Goal: Transaction & Acquisition: Purchase product/service

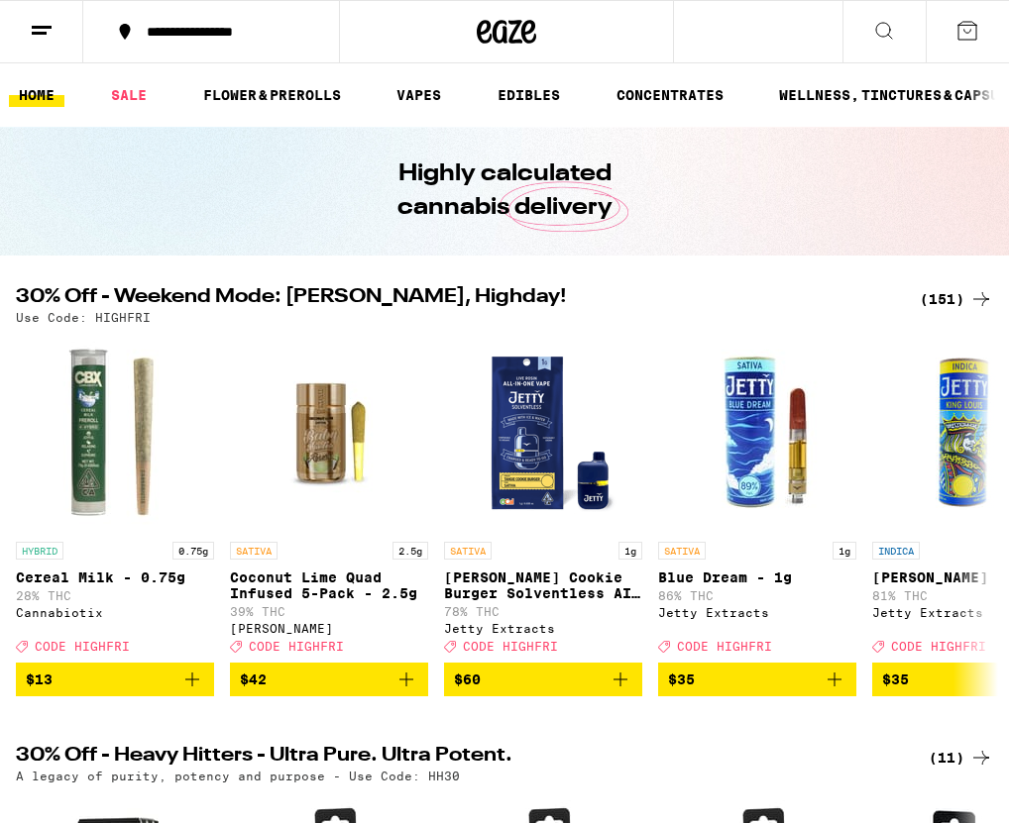
click at [692, 249] on div "Highly calculated cannabis delivery" at bounding box center [504, 191] width 761 height 129
click at [211, 21] on button "**********" at bounding box center [211, 31] width 256 height 59
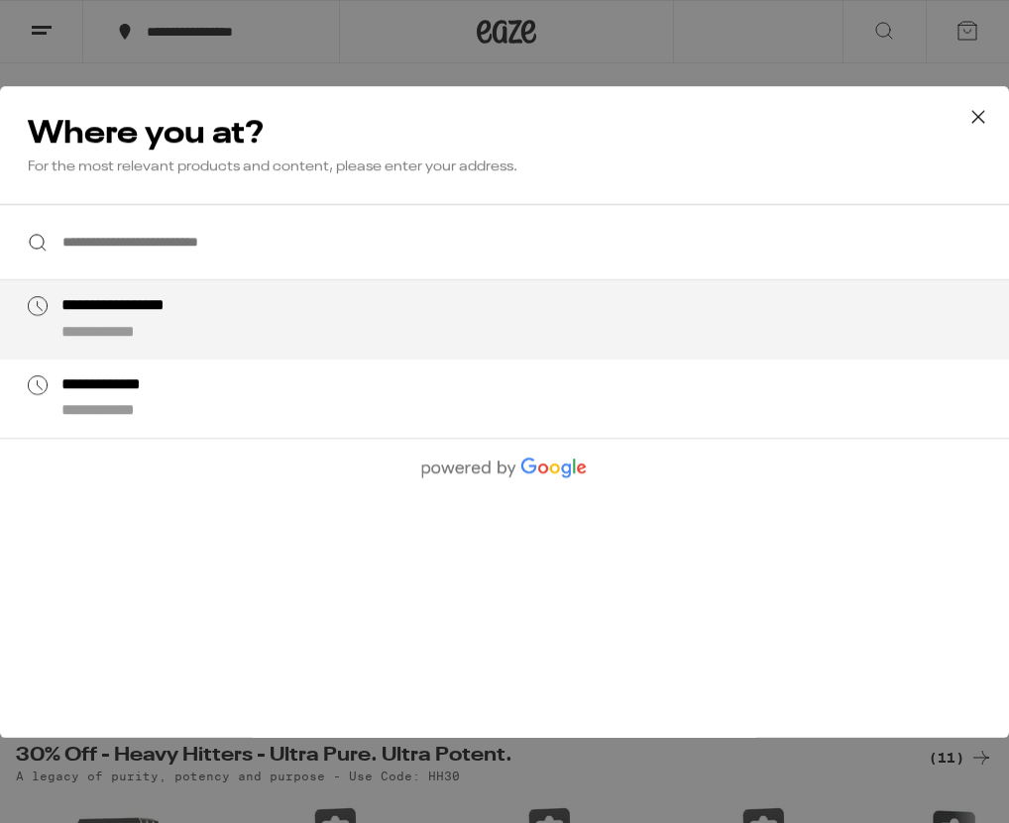
click at [194, 265] on input "**********" at bounding box center [504, 242] width 1009 height 76
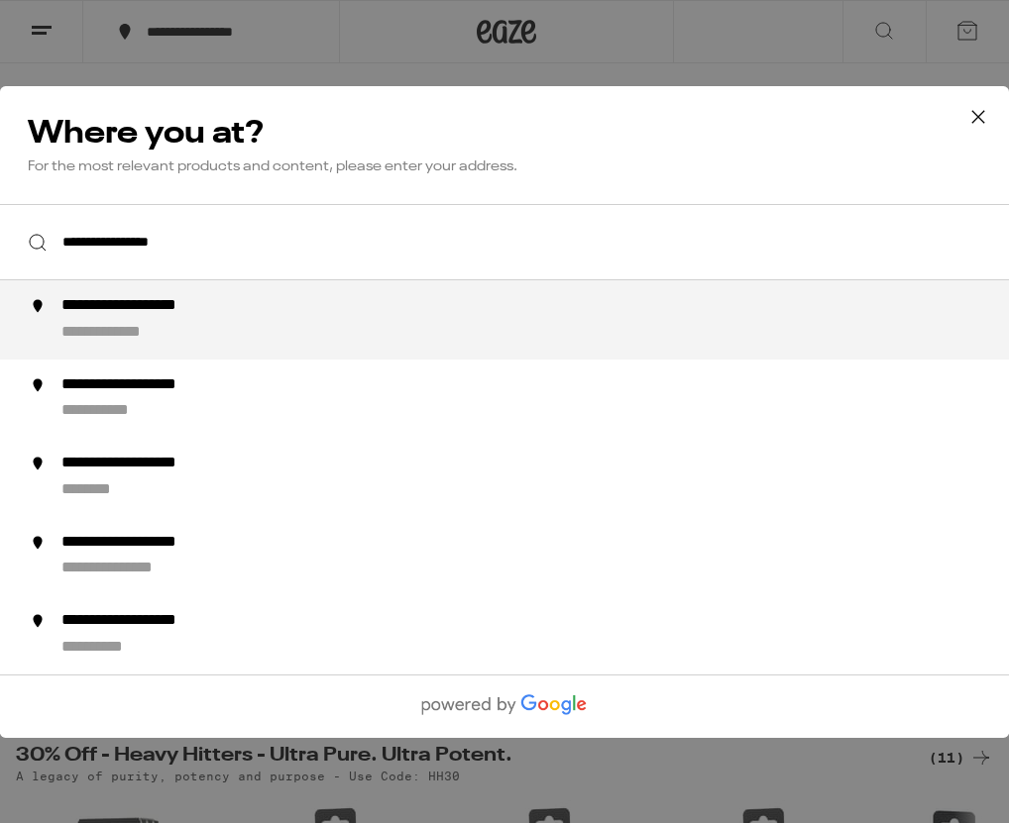
click at [165, 320] on div "**********" at bounding box center [543, 320] width 965 height 48
type input "**********"
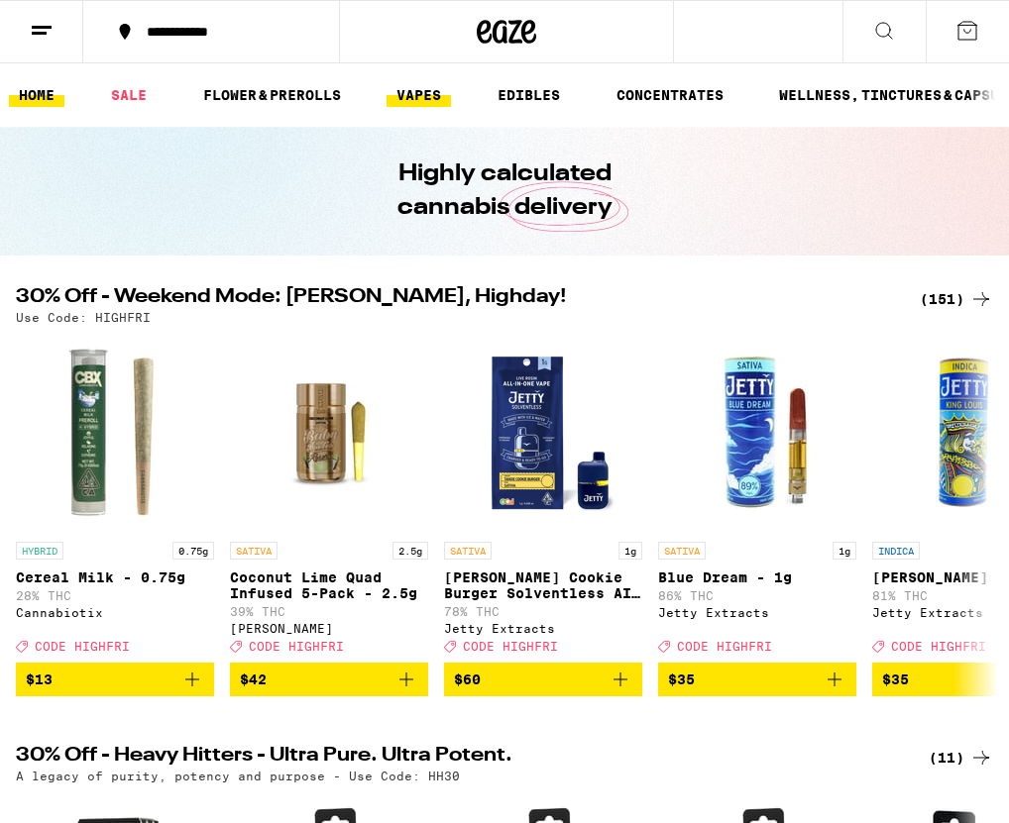
click at [440, 94] on link "VAPES" at bounding box center [418, 95] width 64 height 24
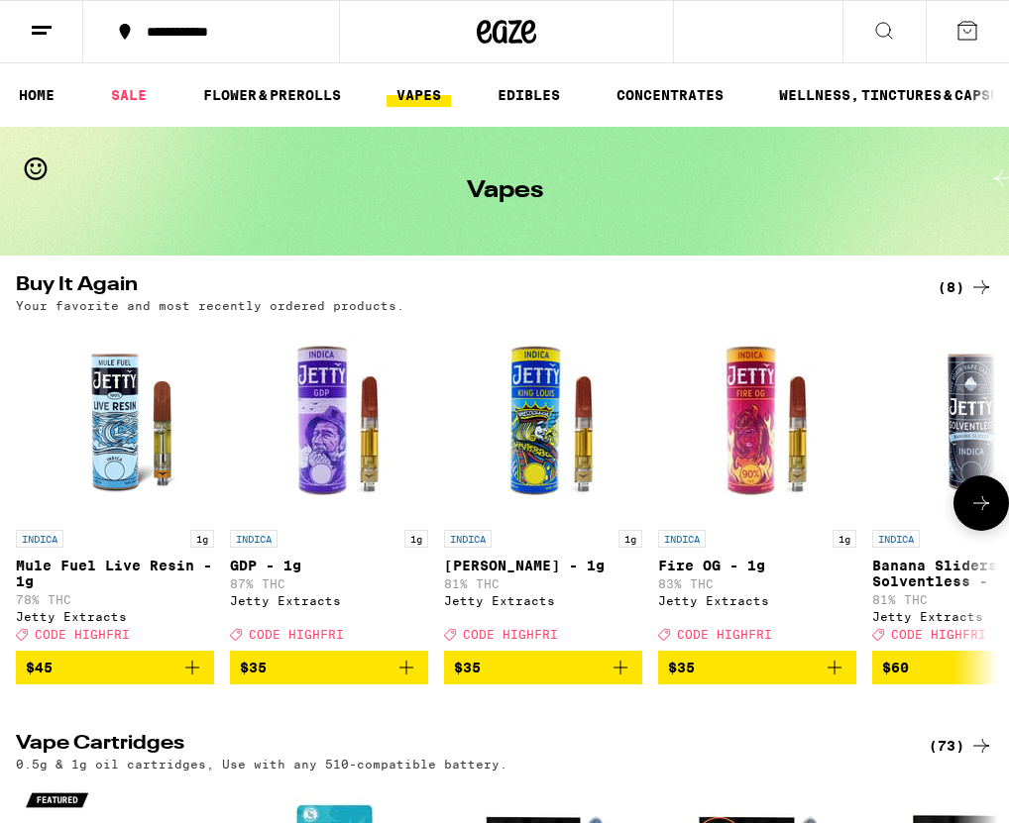
click at [408, 680] on icon "Add to bag" at bounding box center [406, 668] width 24 height 24
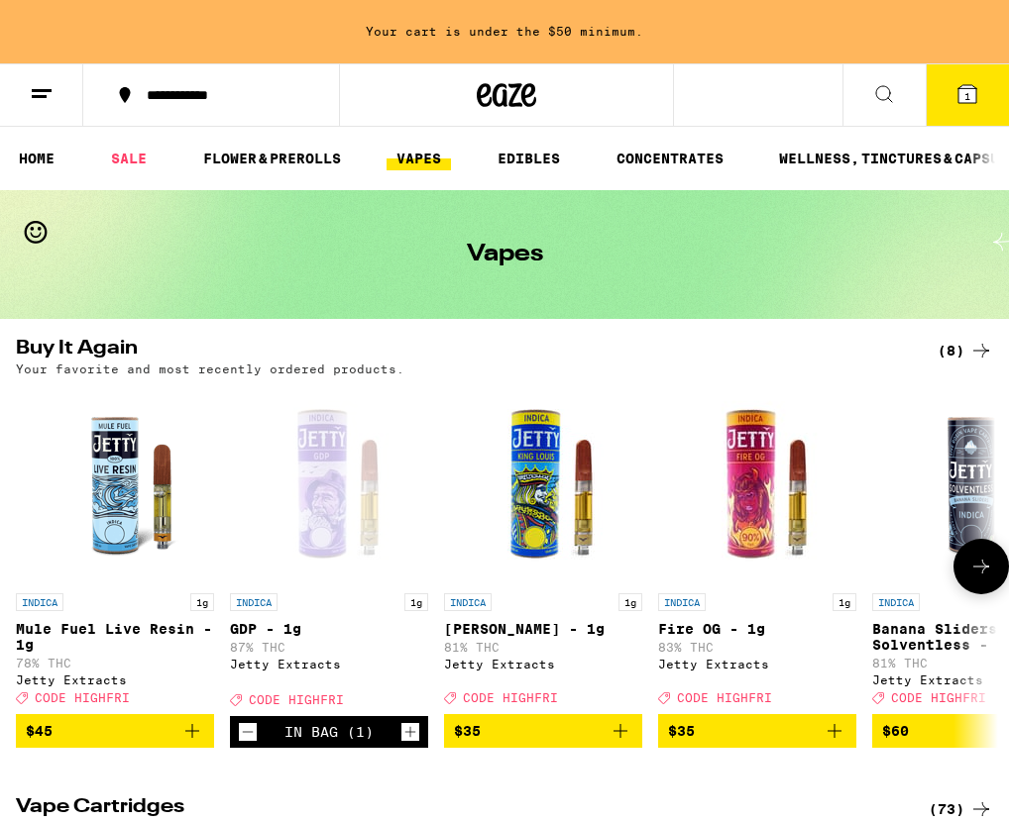
click at [625, 743] on icon "Add to bag" at bounding box center [620, 731] width 24 height 24
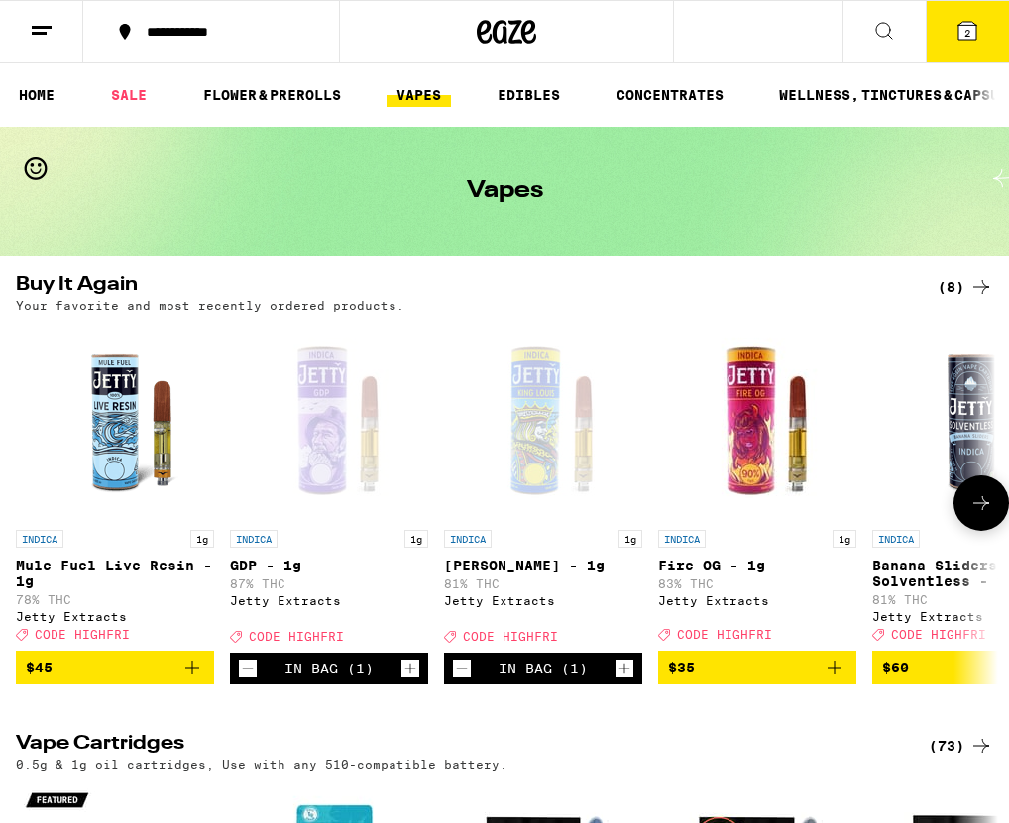
click at [838, 680] on icon "Add to bag" at bounding box center [834, 668] width 24 height 24
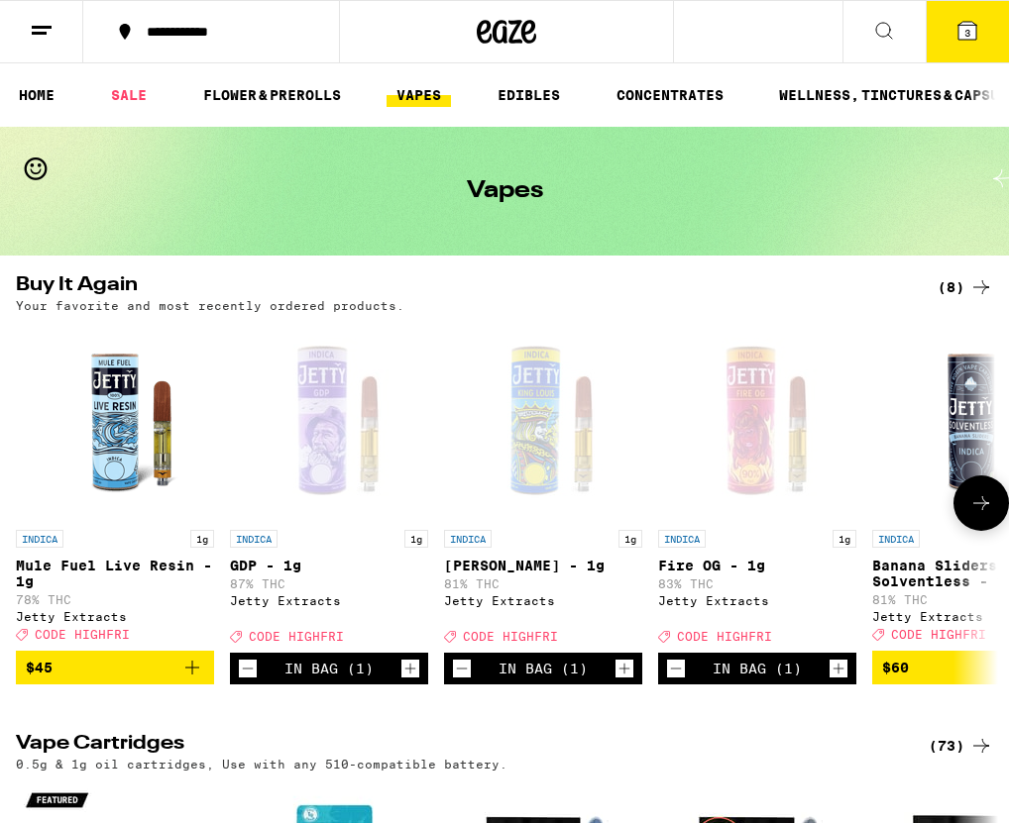
click at [678, 681] on icon "Decrement" at bounding box center [676, 669] width 18 height 24
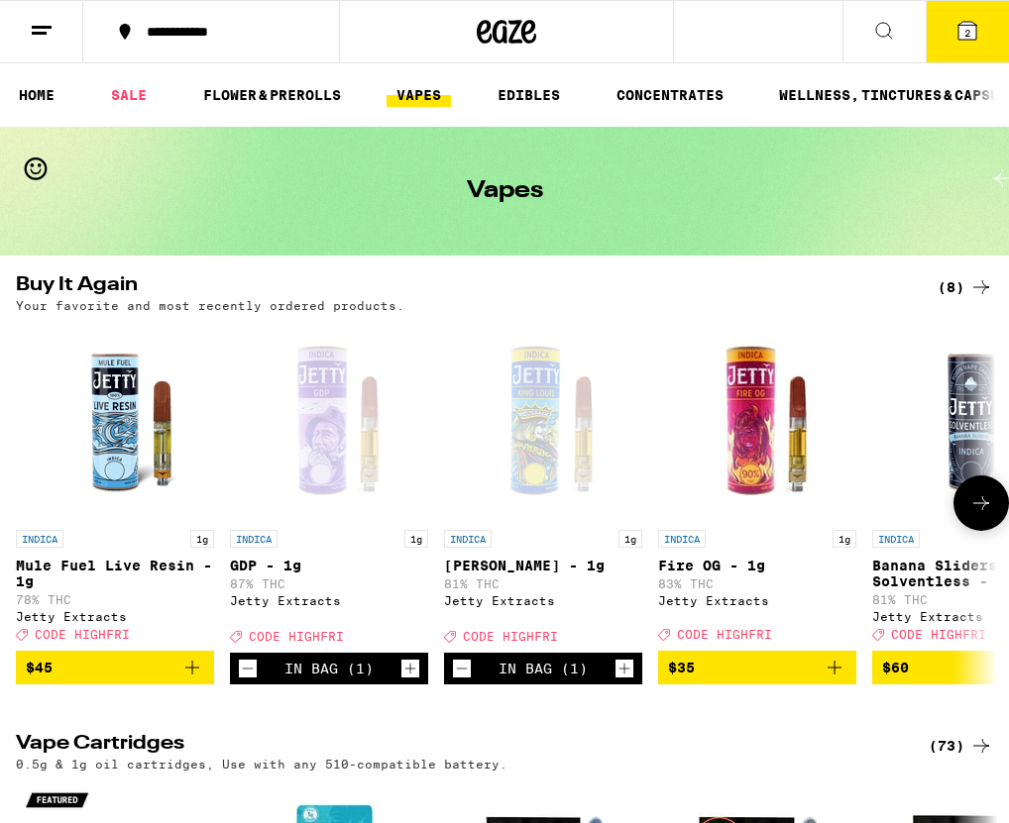
click at [842, 680] on icon "Add to bag" at bounding box center [834, 668] width 24 height 24
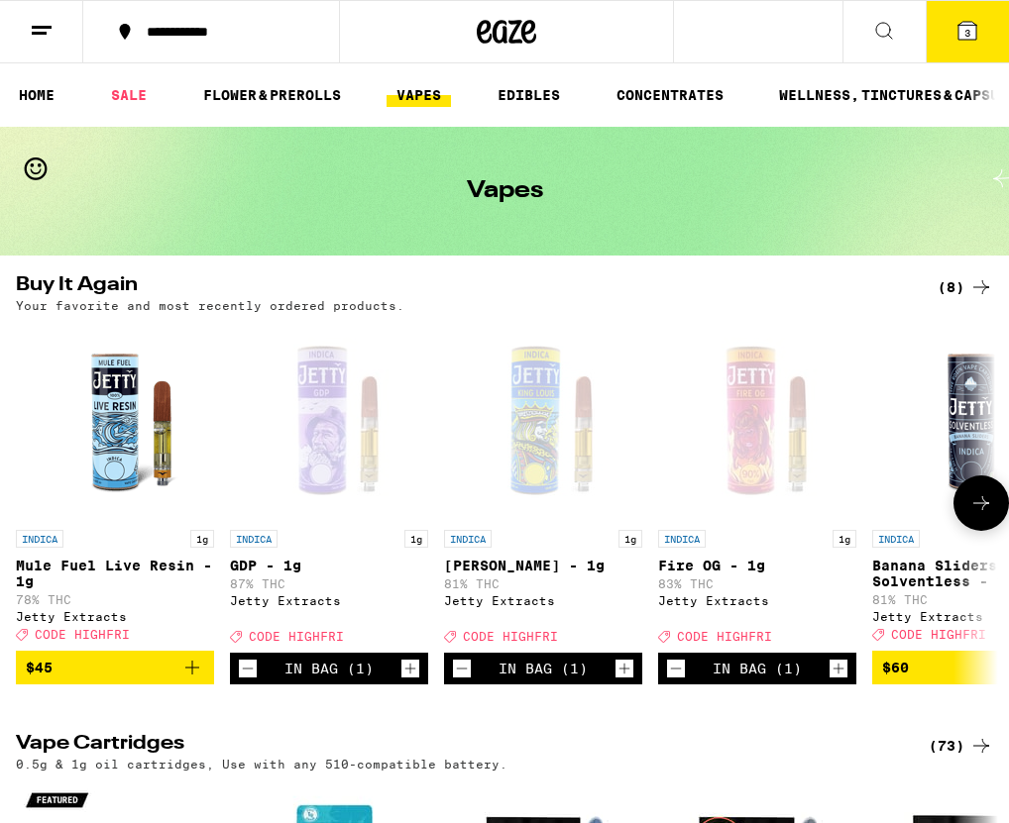
click at [842, 681] on icon "Increment" at bounding box center [838, 669] width 18 height 24
click at [628, 675] on icon "Increment" at bounding box center [624, 669] width 11 height 11
click at [411, 681] on icon "Increment" at bounding box center [410, 669] width 18 height 24
click at [964, 35] on span "6" at bounding box center [967, 33] width 6 height 12
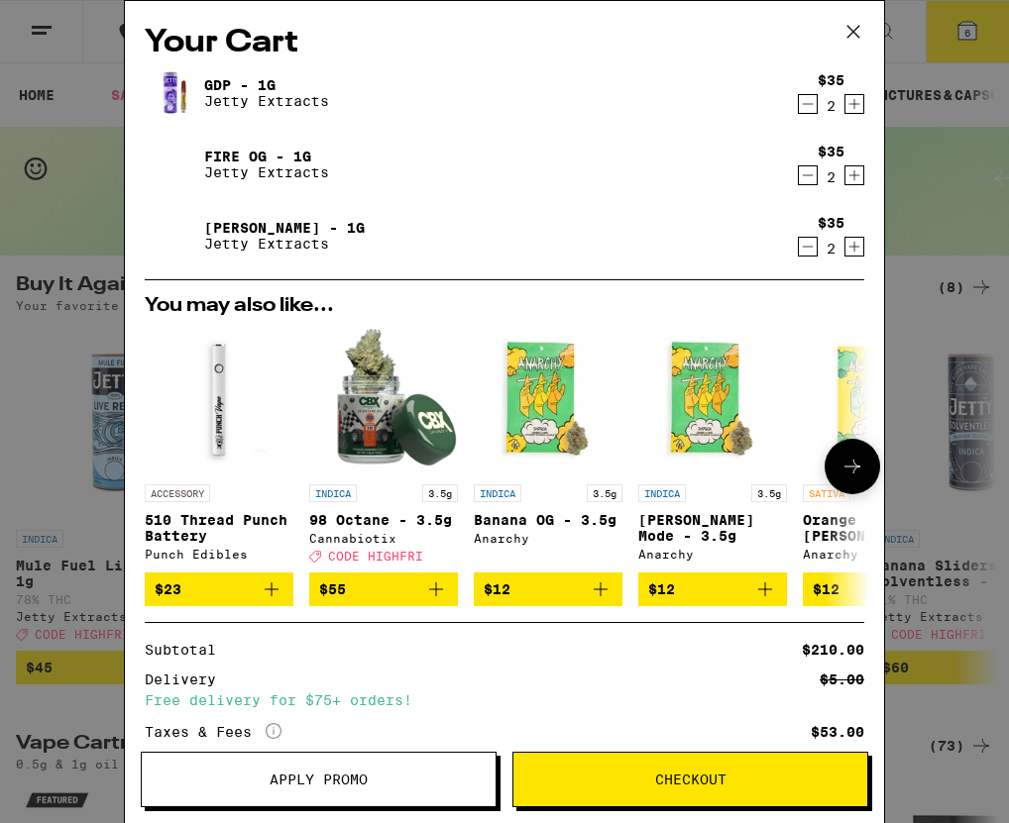
scroll to position [144, 0]
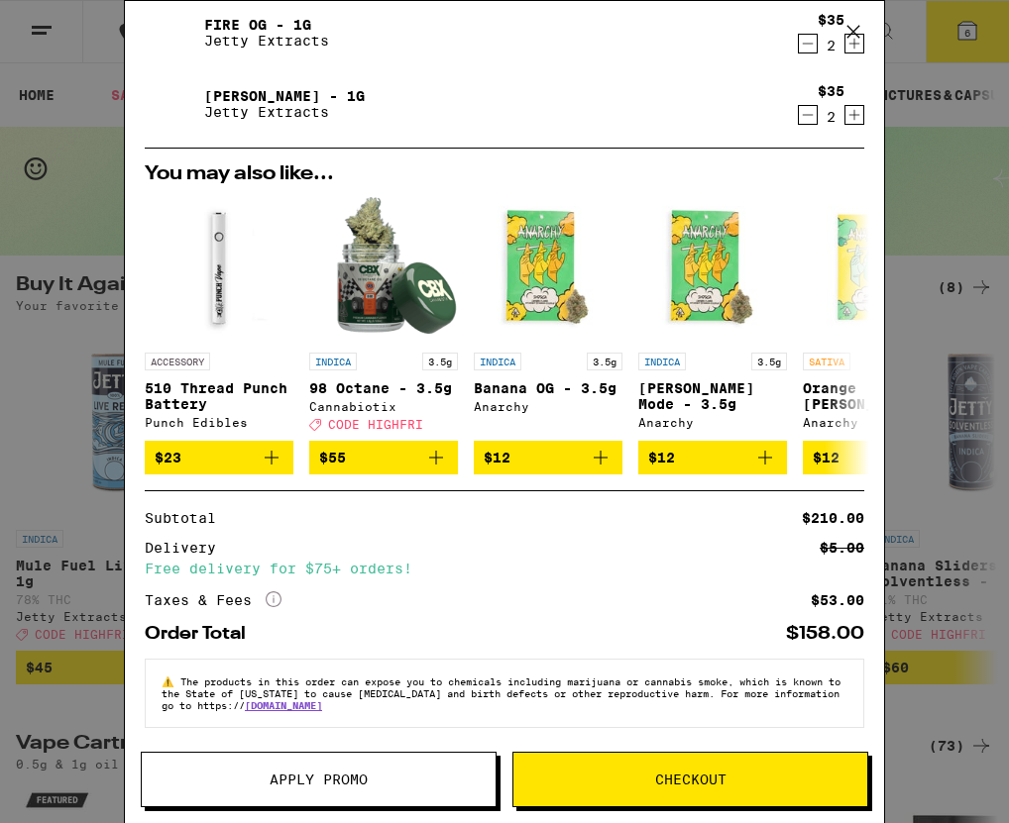
click at [560, 758] on button "Checkout" at bounding box center [690, 779] width 356 height 55
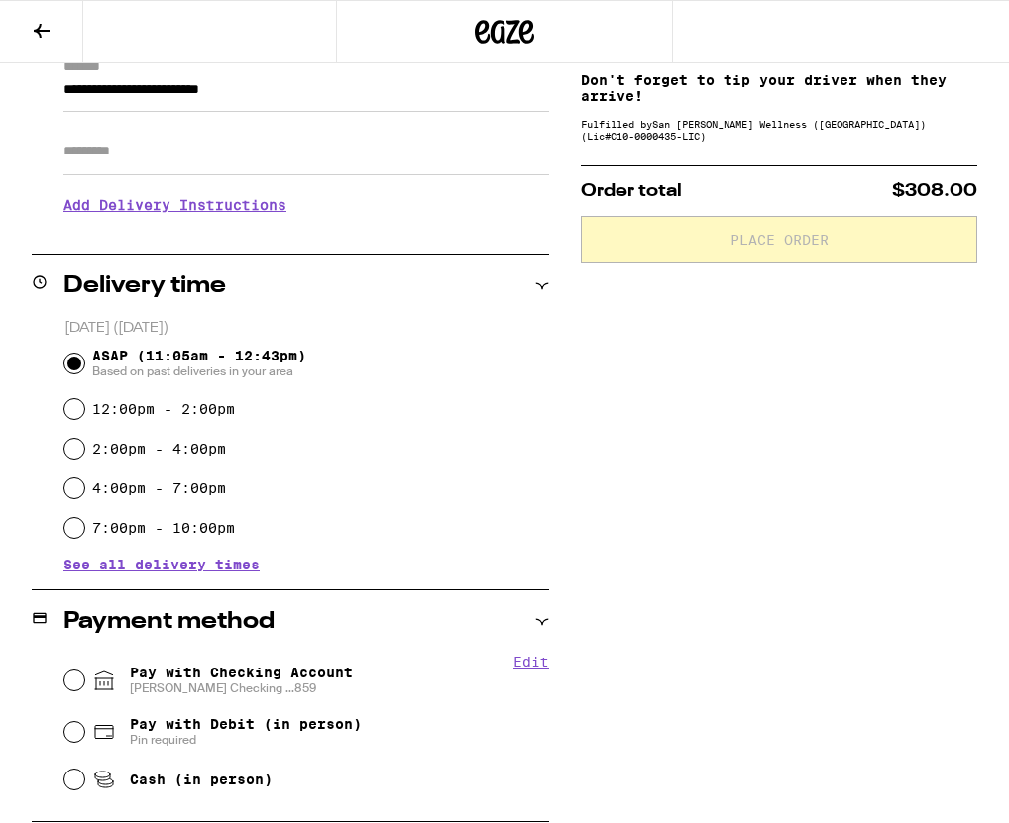
scroll to position [314, 0]
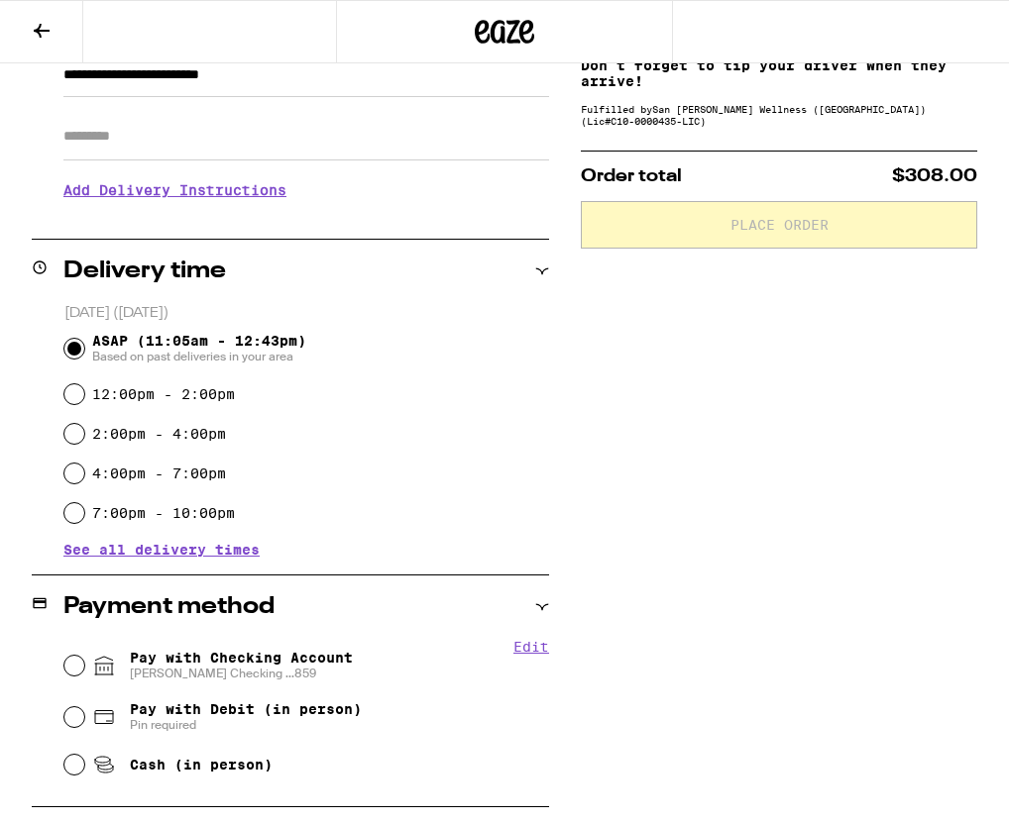
click at [248, 650] on span "Pay with Checking Account Schwab Checking ...859" at bounding box center [241, 666] width 223 height 32
click at [84, 656] on input "Pay with Checking Account Schwab Checking ...859" at bounding box center [74, 666] width 20 height 20
radio input "true"
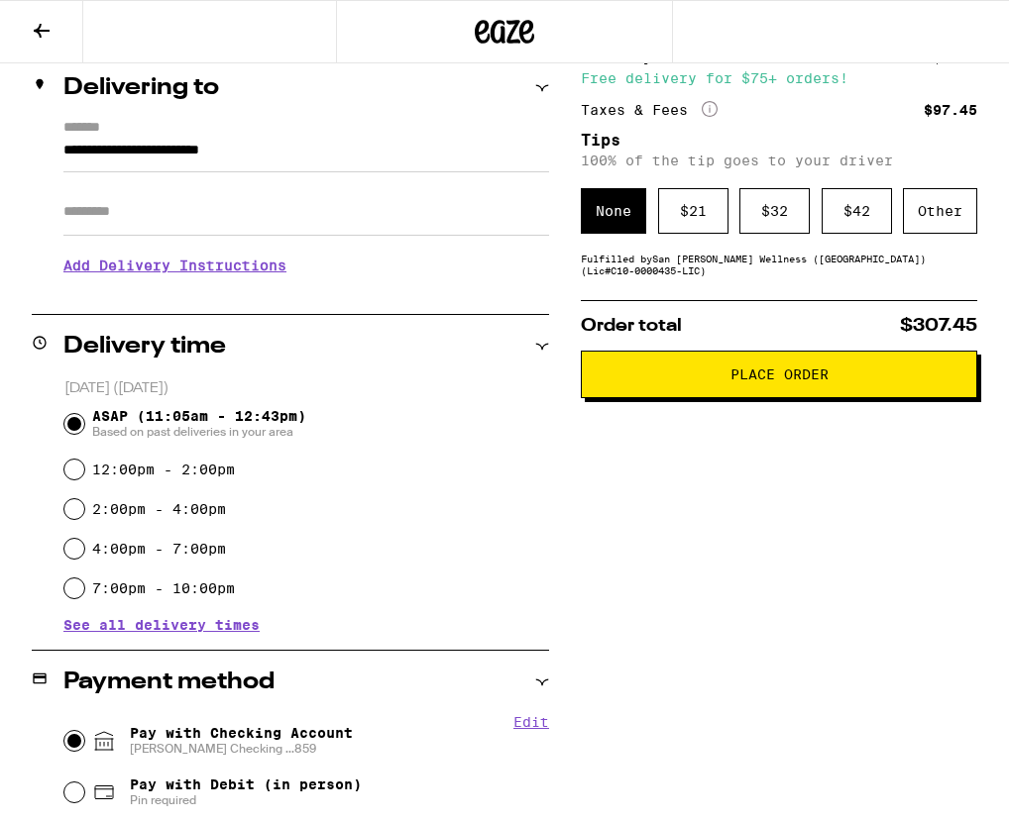
scroll to position [0, 0]
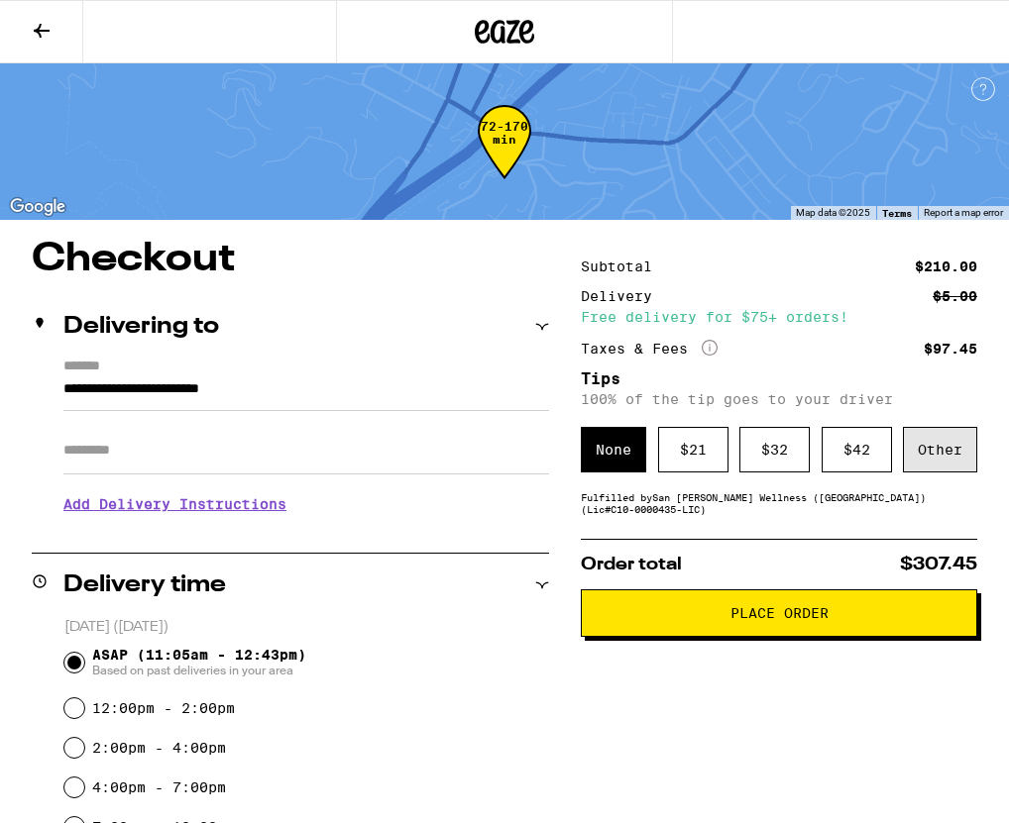
click at [930, 447] on div "Other" at bounding box center [940, 450] width 74 height 46
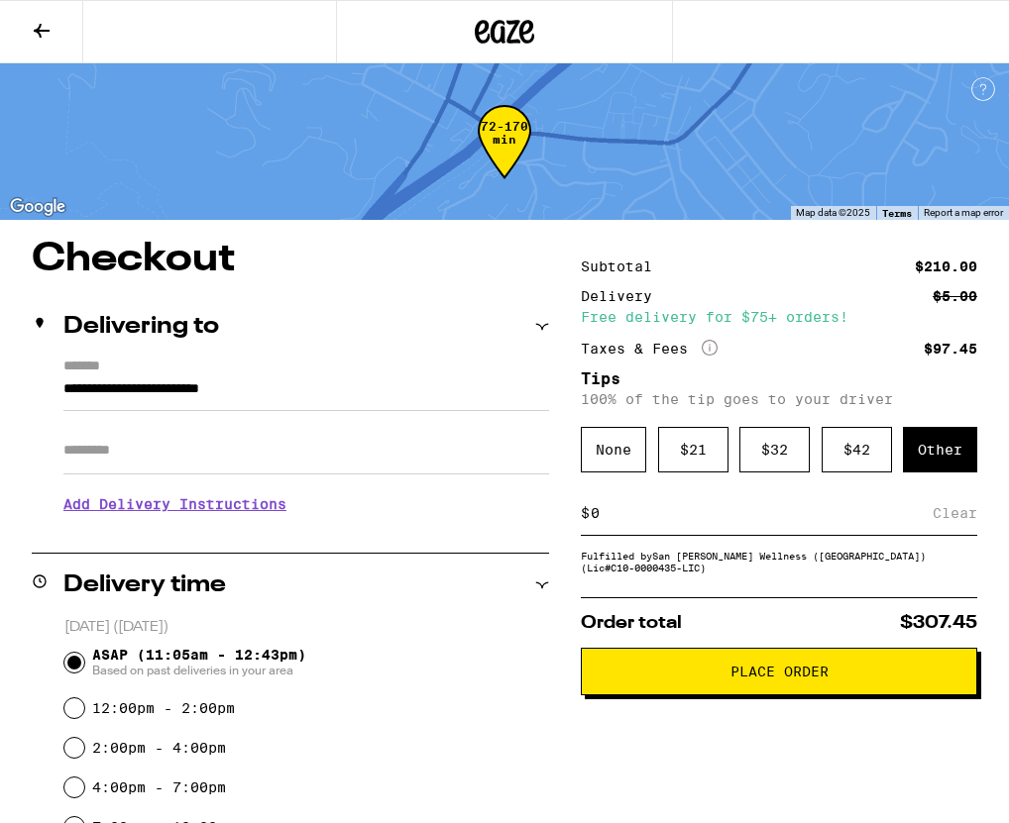
click at [649, 522] on input at bounding box center [761, 513] width 343 height 18
type input "10"
click at [959, 512] on div "Save" at bounding box center [959, 513] width 36 height 44
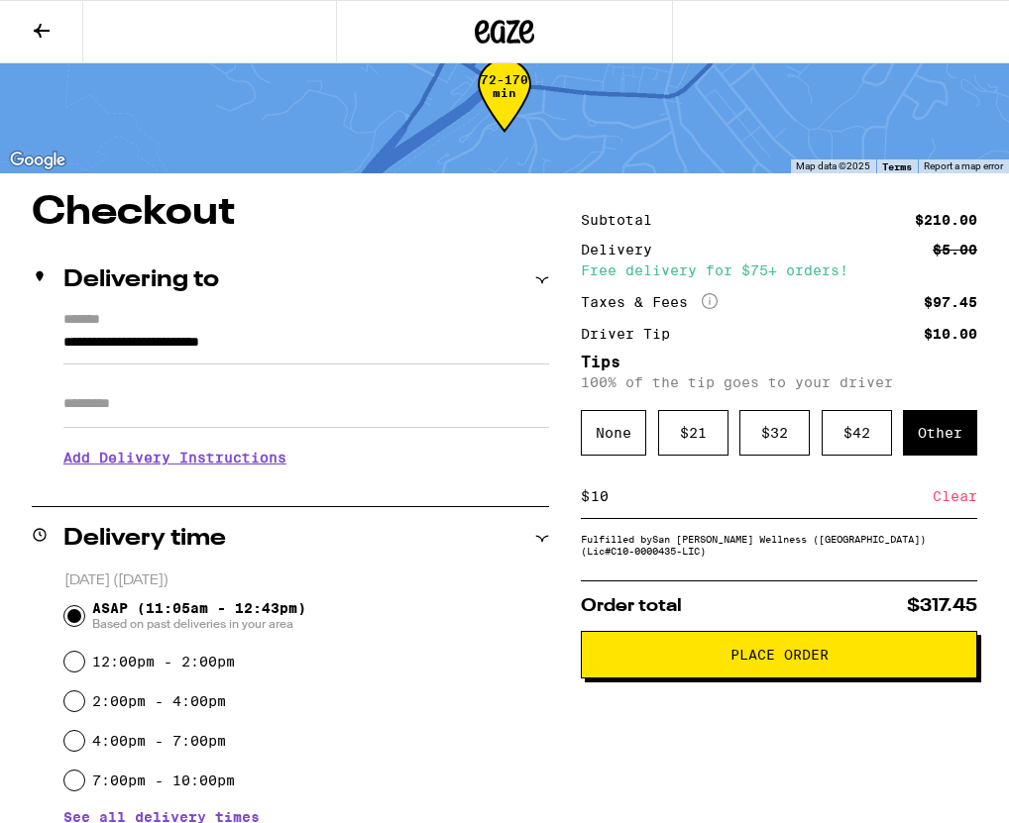
scroll to position [49, 0]
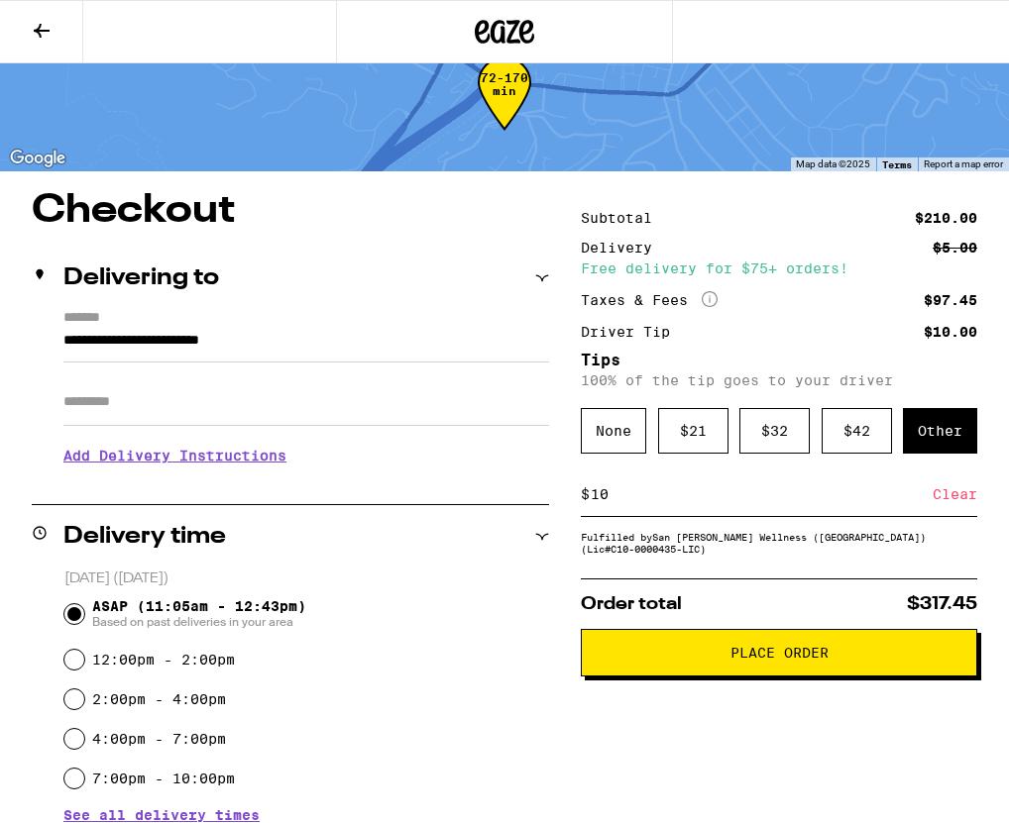
click at [809, 660] on span "Place Order" at bounding box center [779, 653] width 98 height 14
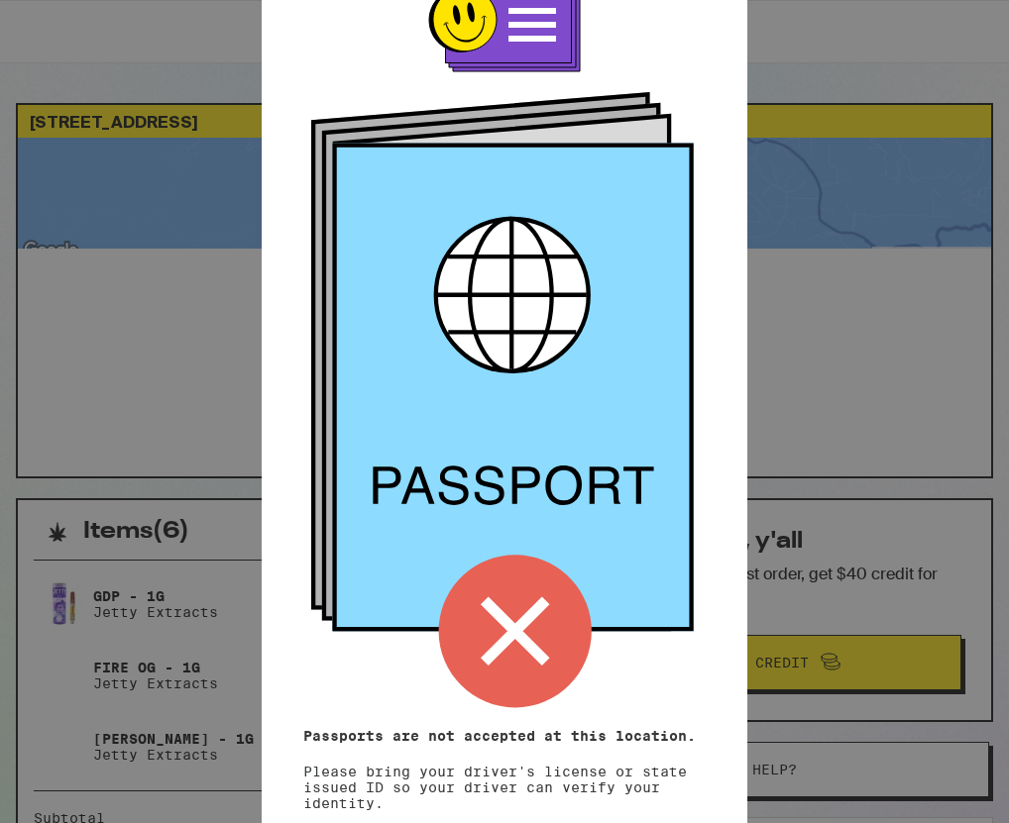
click at [883, 423] on div "Remember! Bring your ID Passports are not accepted at this location. Please bri…" at bounding box center [504, 411] width 1009 height 823
click at [870, 494] on div "Remember! Bring your ID Passports are not accepted at this location. Please bri…" at bounding box center [504, 411] width 1009 height 823
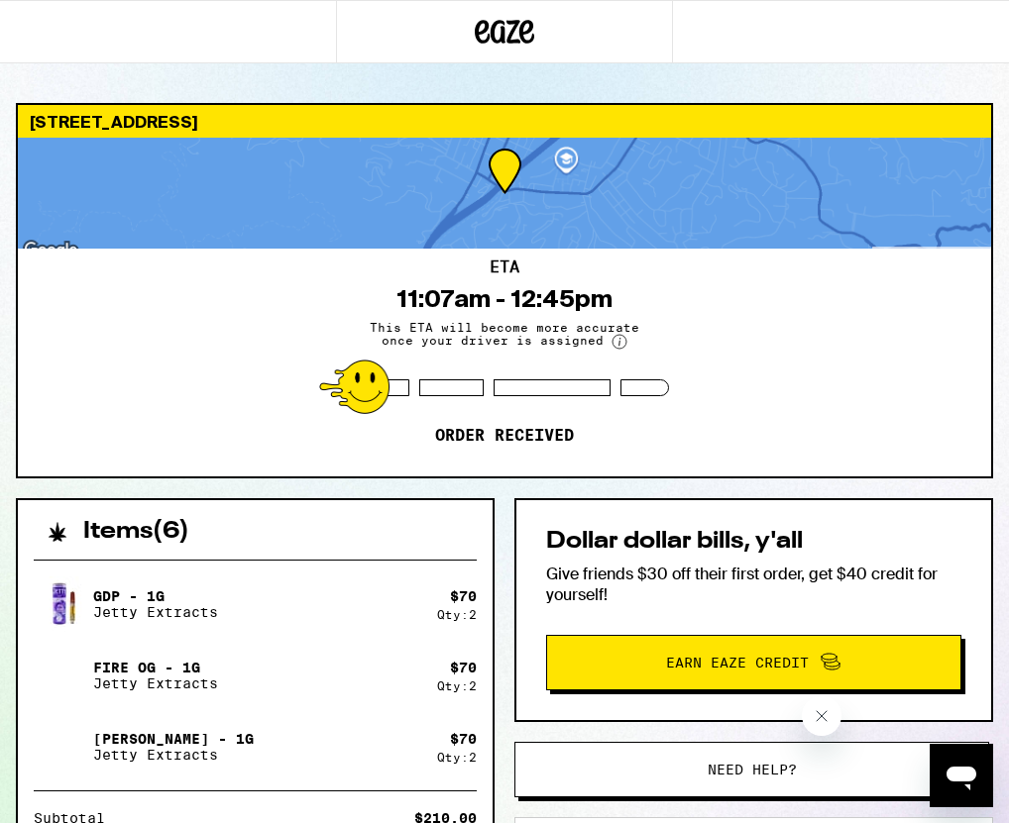
click at [766, 783] on button "Need help?" at bounding box center [751, 769] width 475 height 55
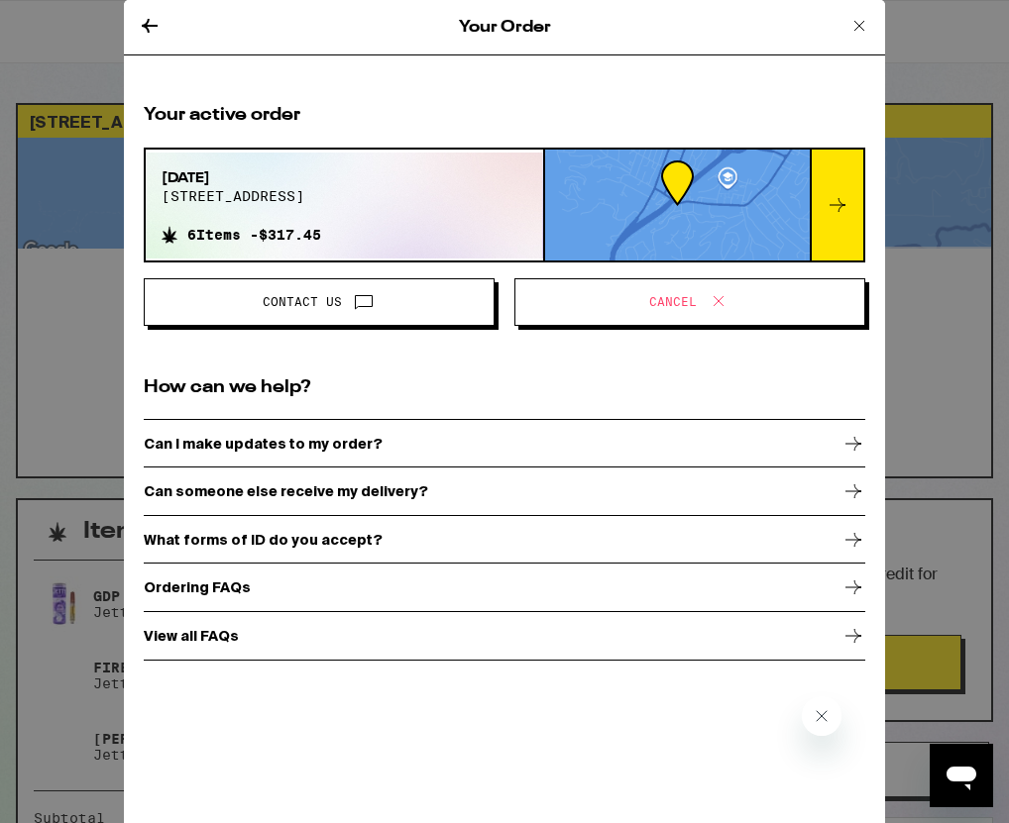
click at [697, 304] on span at bounding box center [714, 302] width 34 height 26
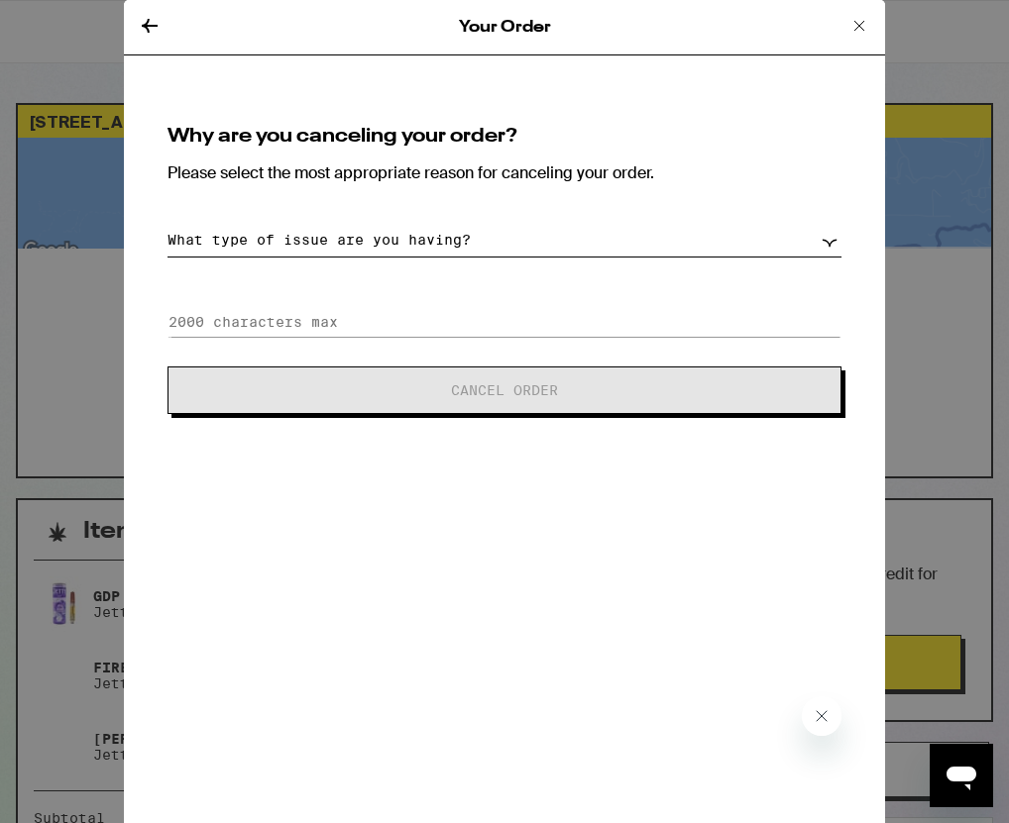
click at [504, 232] on select "What type of issue are you having? Order taking too long Order arriving too soo…" at bounding box center [504, 240] width 674 height 35
select select "no-id"
click at [167, 223] on select "What type of issue are you having? Order taking too long Order arriving too soo…" at bounding box center [504, 240] width 674 height 35
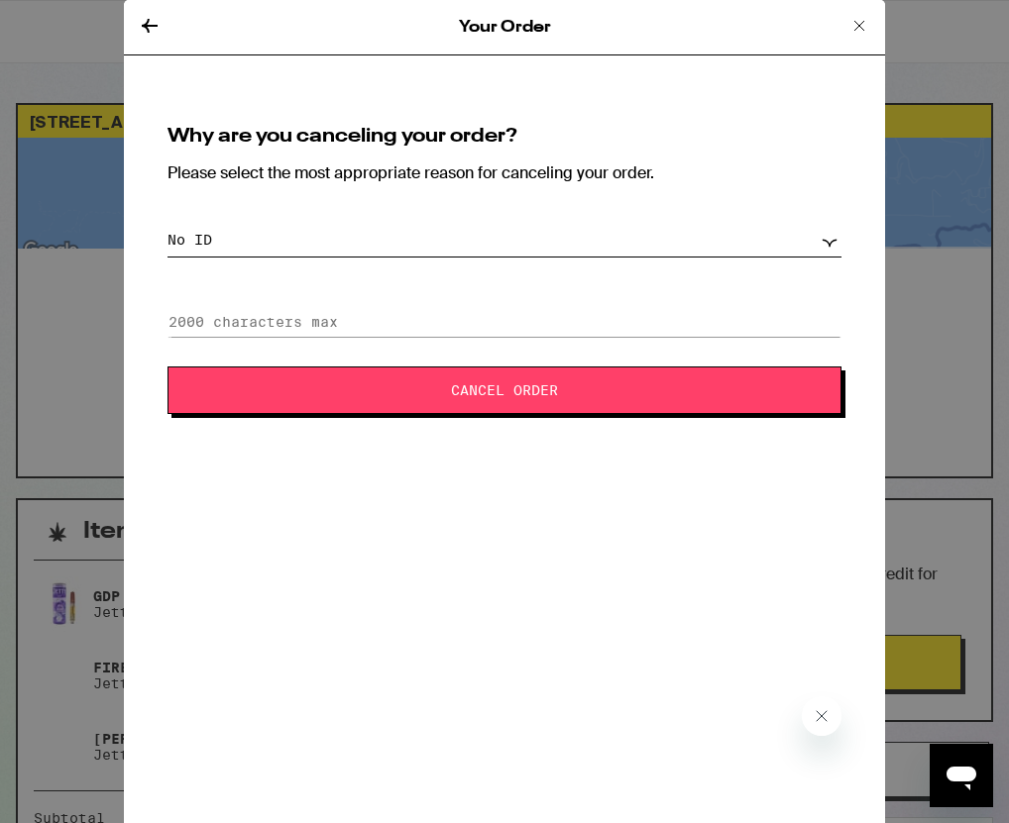
click at [428, 391] on span "Cancel Order" at bounding box center [504, 390] width 513 height 14
